Goal: Go to known website: Access a specific website the user already knows

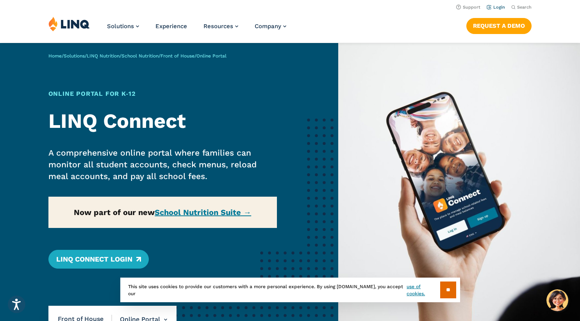
click at [499, 9] on link "Login" at bounding box center [496, 7] width 18 height 5
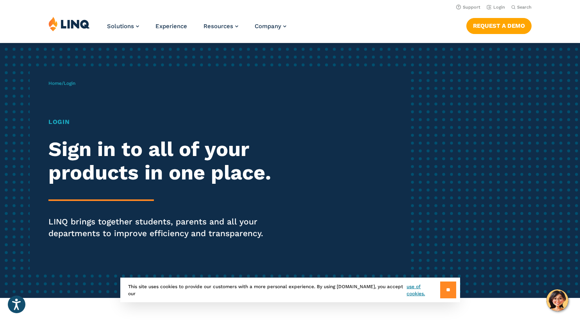
click at [445, 287] on input "**" at bounding box center [448, 289] width 16 height 17
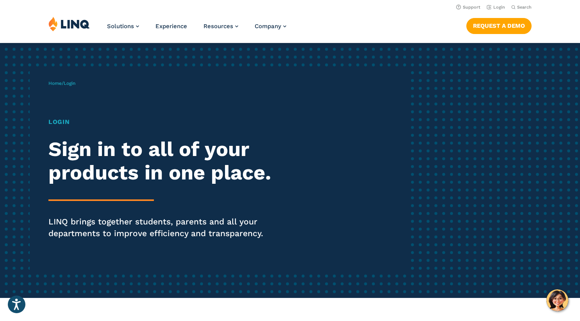
click at [61, 123] on h1 "Login" at bounding box center [159, 121] width 223 height 9
click at [500, 8] on link "Login" at bounding box center [496, 7] width 18 height 5
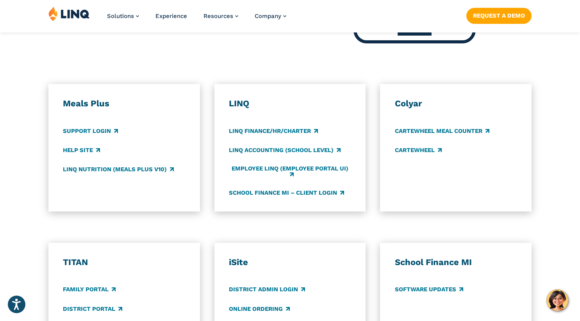
scroll to position [390, 0]
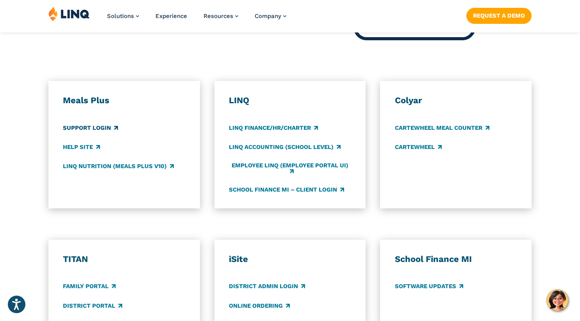
click at [107, 128] on link "Support Login" at bounding box center [90, 127] width 55 height 9
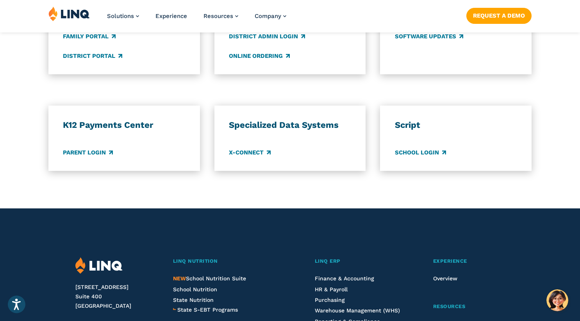
scroll to position [642, 0]
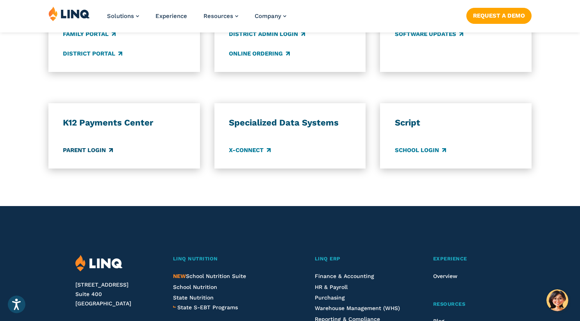
click at [98, 151] on link "Parent Login" at bounding box center [88, 150] width 50 height 9
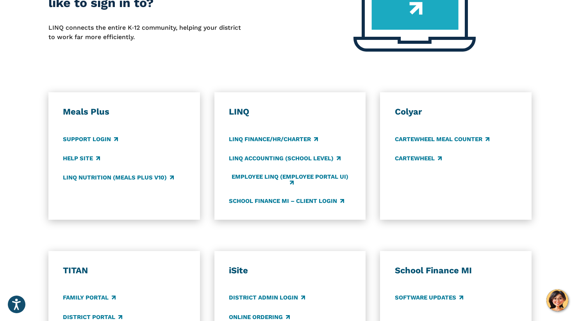
scroll to position [378, 0]
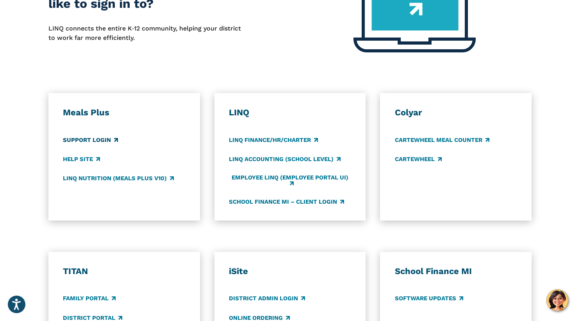
click at [97, 138] on link "Support Login" at bounding box center [90, 140] width 55 height 9
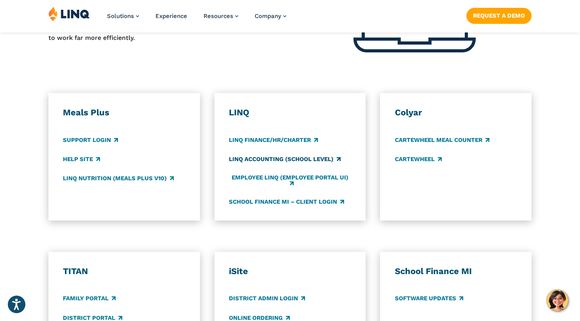
click at [286, 158] on link "LINQ Accounting (school level)" at bounding box center [285, 159] width 112 height 9
